Goal: Task Accomplishment & Management: Manage account settings

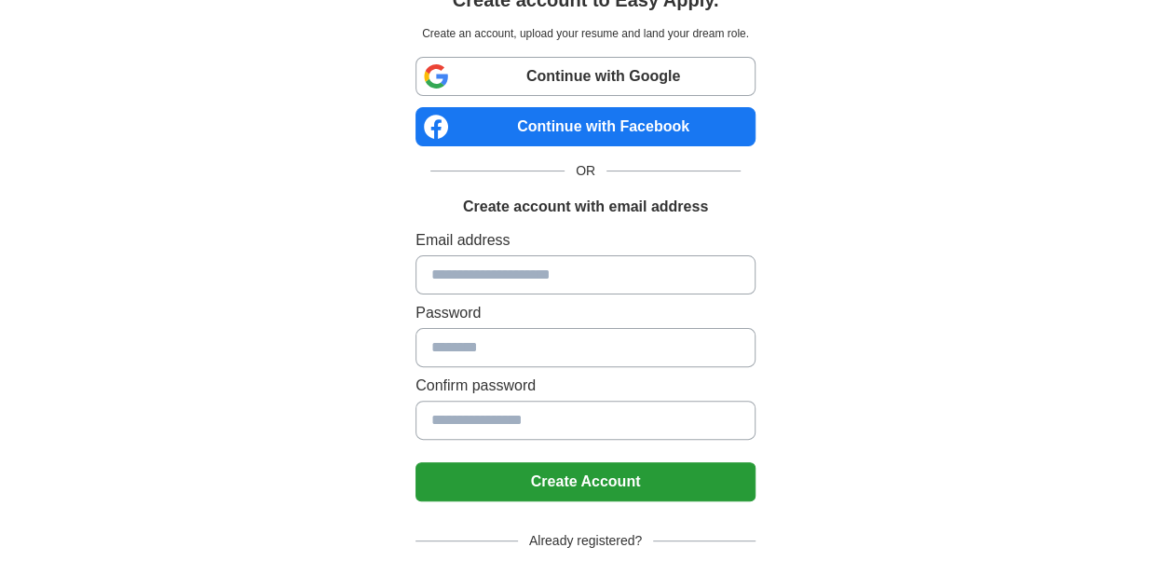
scroll to position [183, 0]
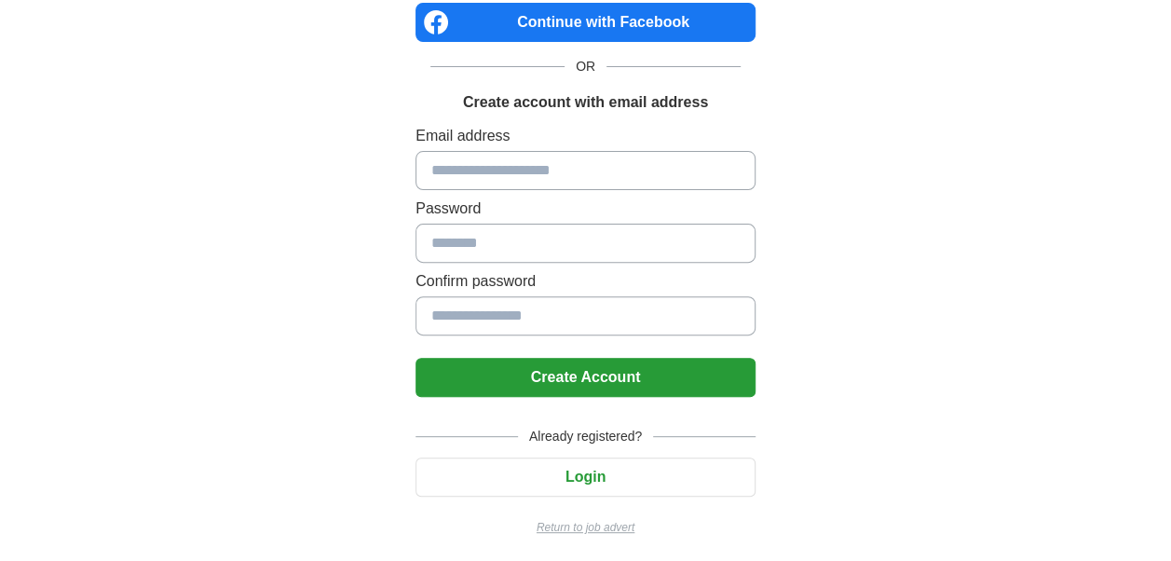
click at [626, 473] on button "Login" at bounding box center [585, 476] width 340 height 39
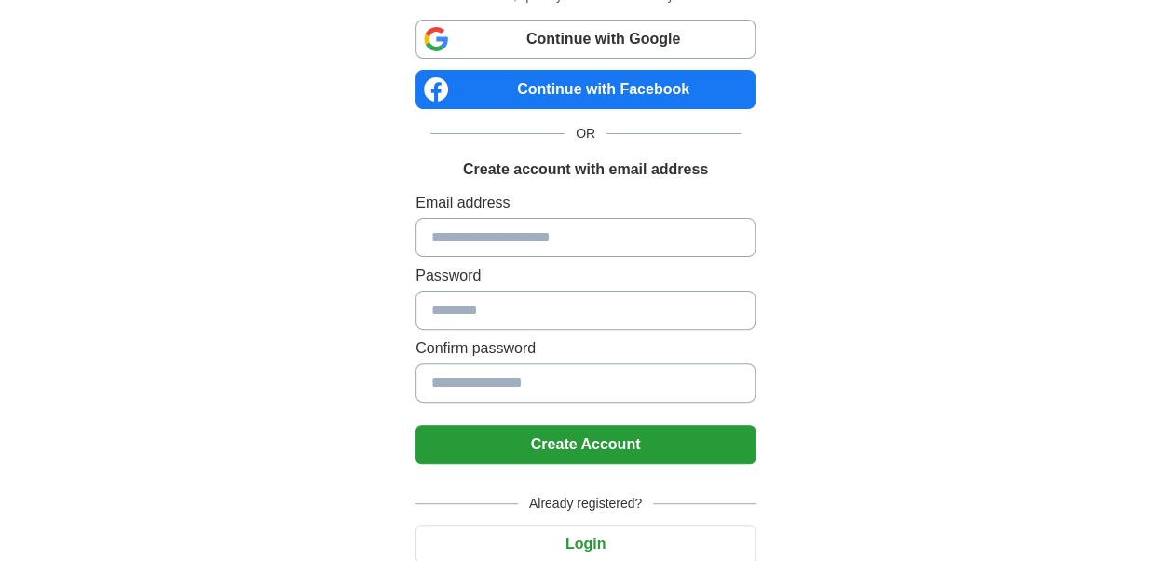
scroll to position [183, 0]
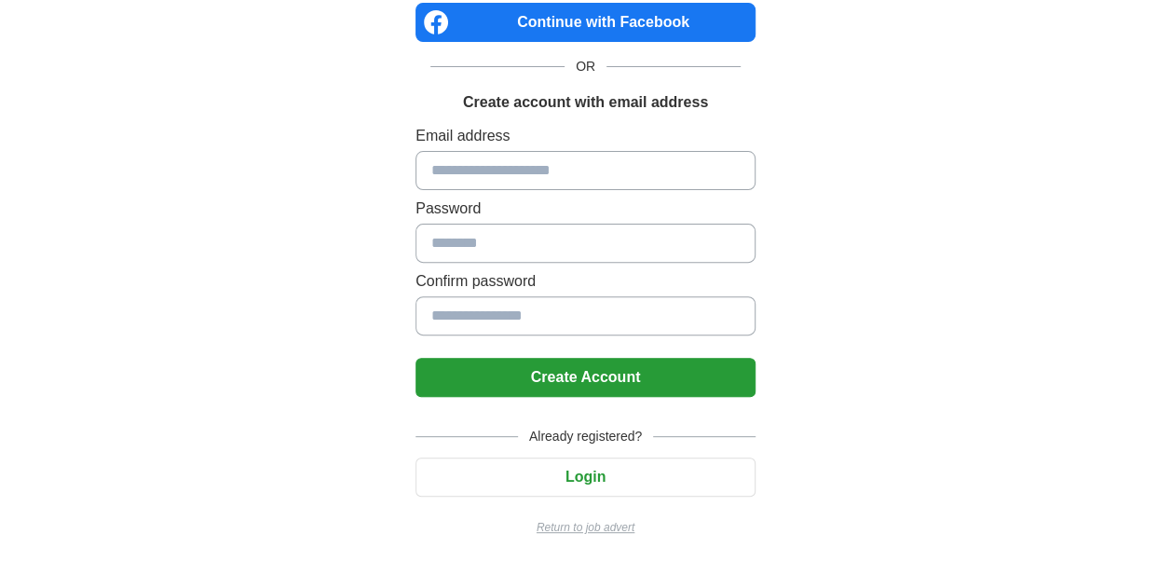
click at [595, 476] on button "Login" at bounding box center [585, 476] width 340 height 39
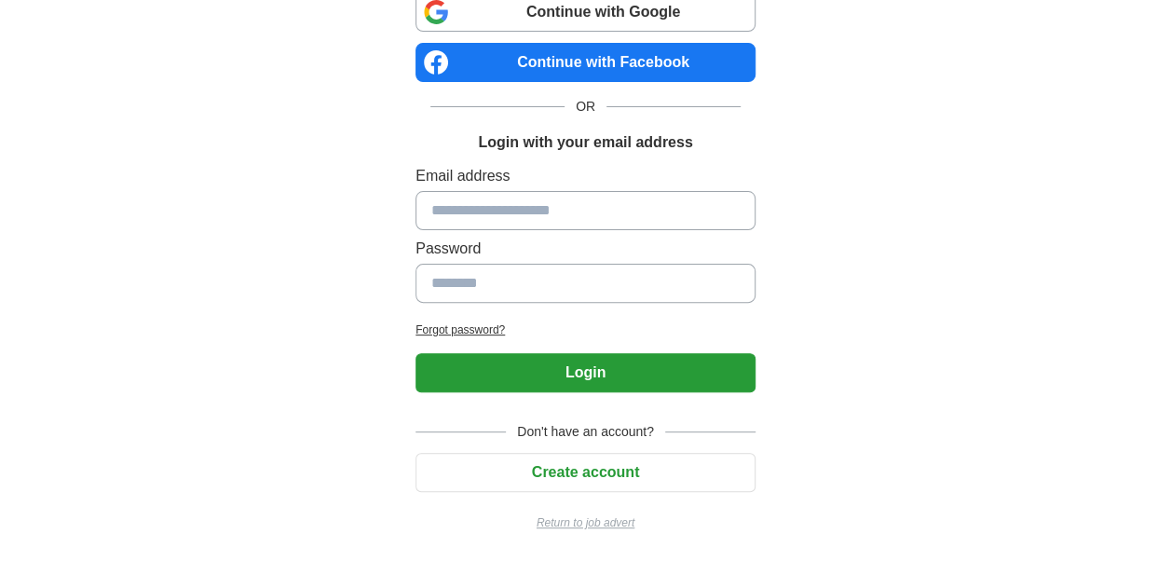
scroll to position [139, 0]
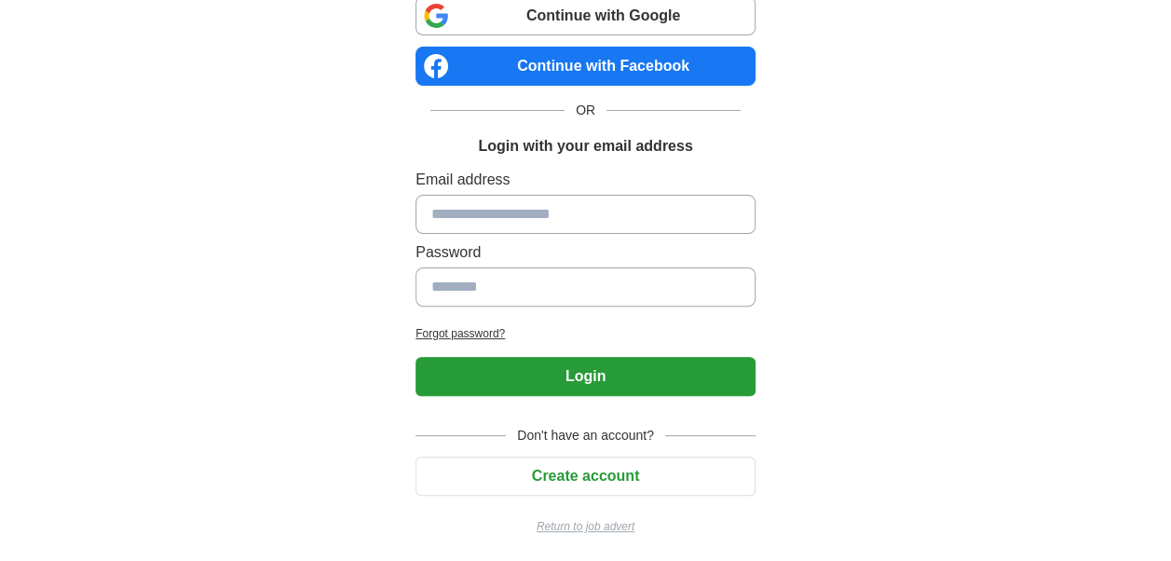
click at [605, 365] on button "Login" at bounding box center [585, 376] width 340 height 39
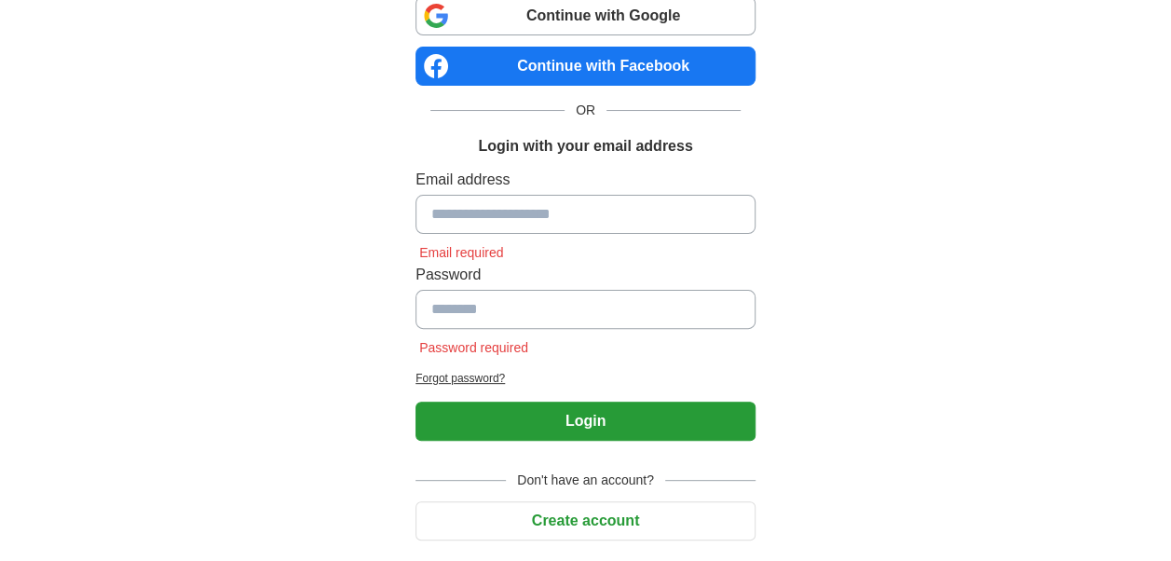
click at [584, 224] on input at bounding box center [585, 214] width 340 height 39
type input "**********"
click at [507, 309] on input at bounding box center [585, 309] width 340 height 39
type input "**********"
click at [415, 401] on button "Login" at bounding box center [585, 420] width 340 height 39
